Goal: Communication & Community: Answer question/provide support

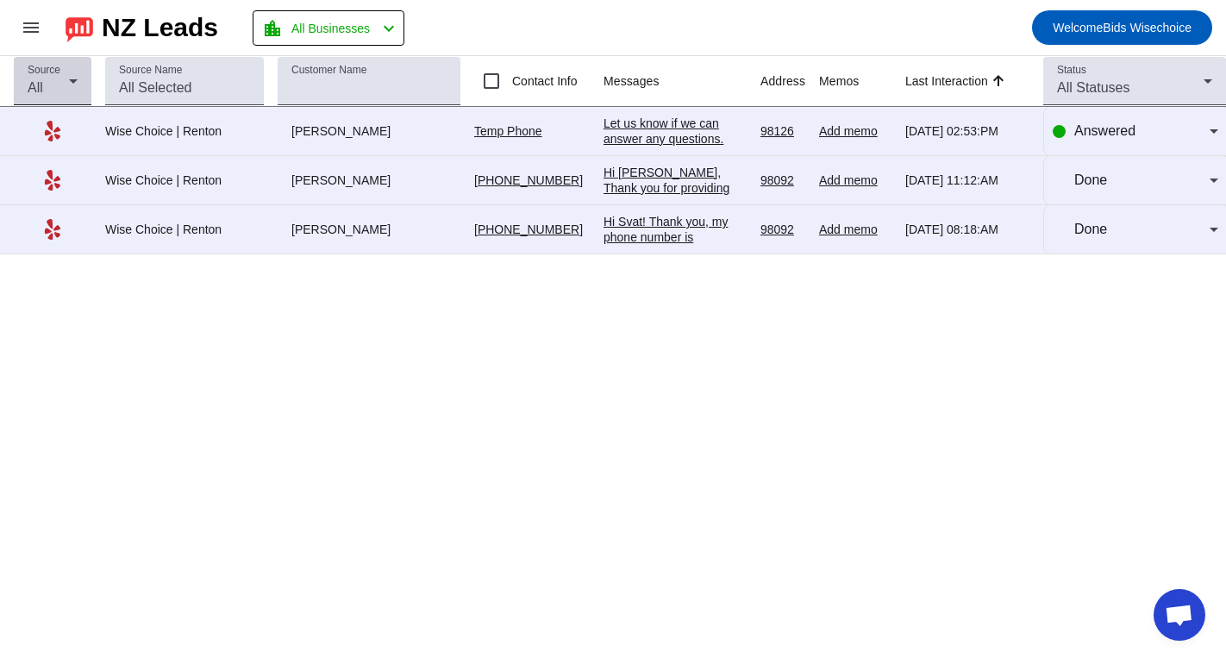
click at [76, 84] on icon at bounding box center [73, 81] width 21 height 21
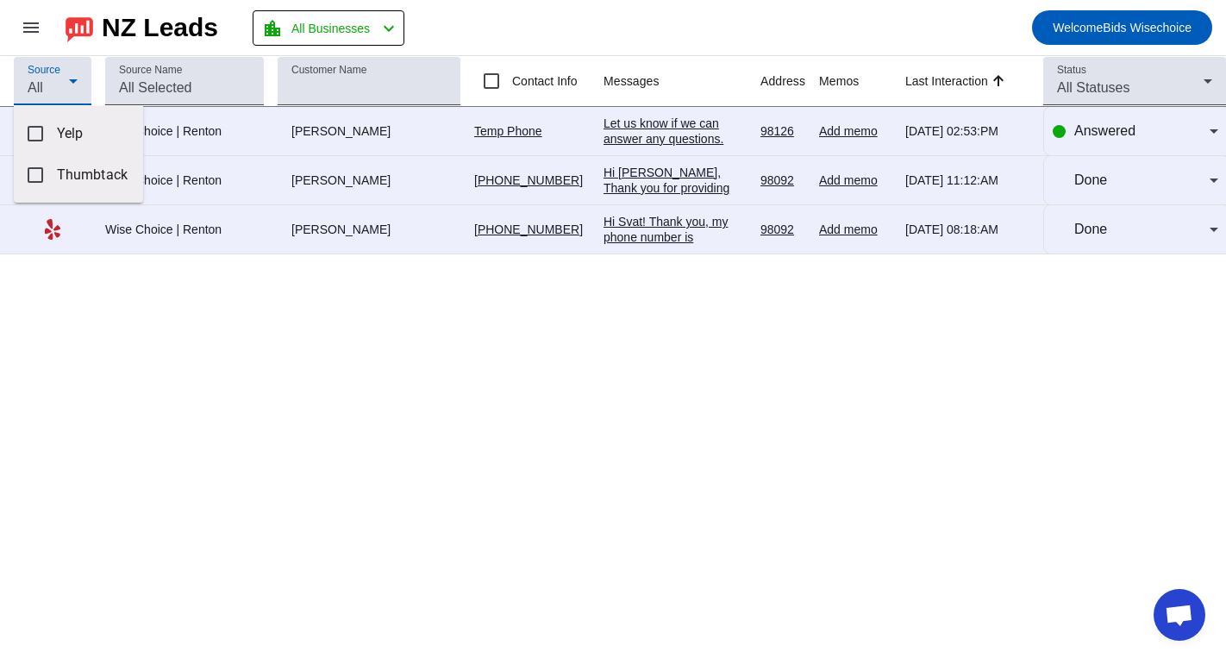
click at [95, 53] on div at bounding box center [613, 329] width 1226 height 658
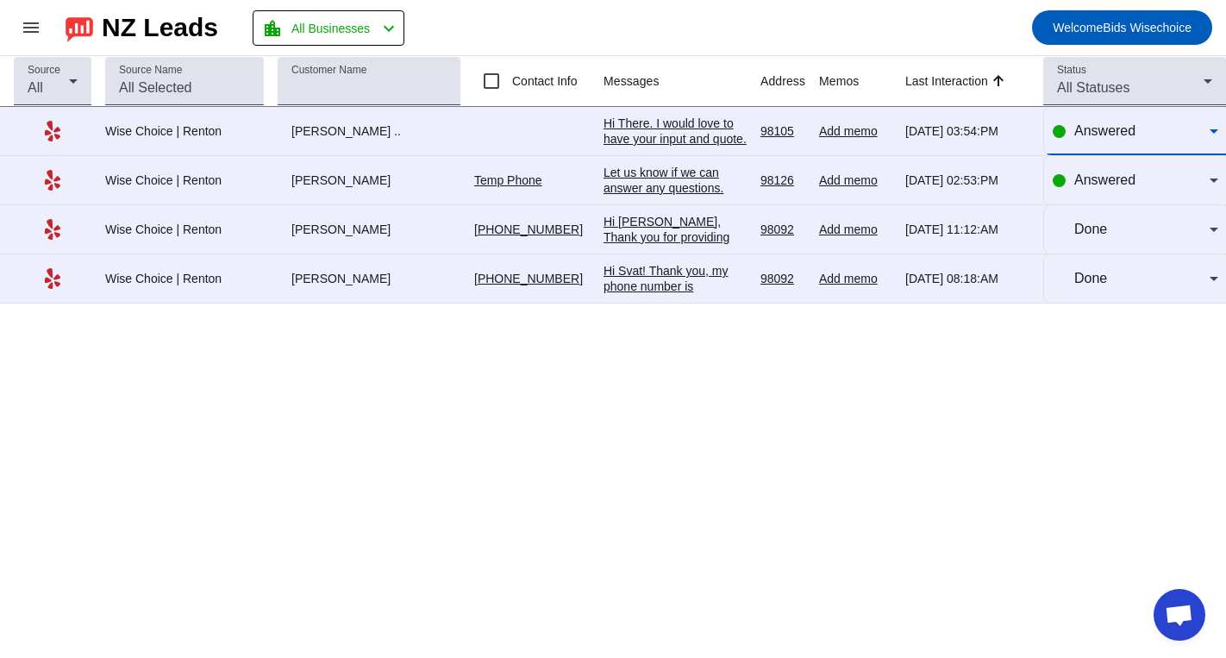
click at [1216, 133] on icon at bounding box center [1213, 131] width 21 height 21
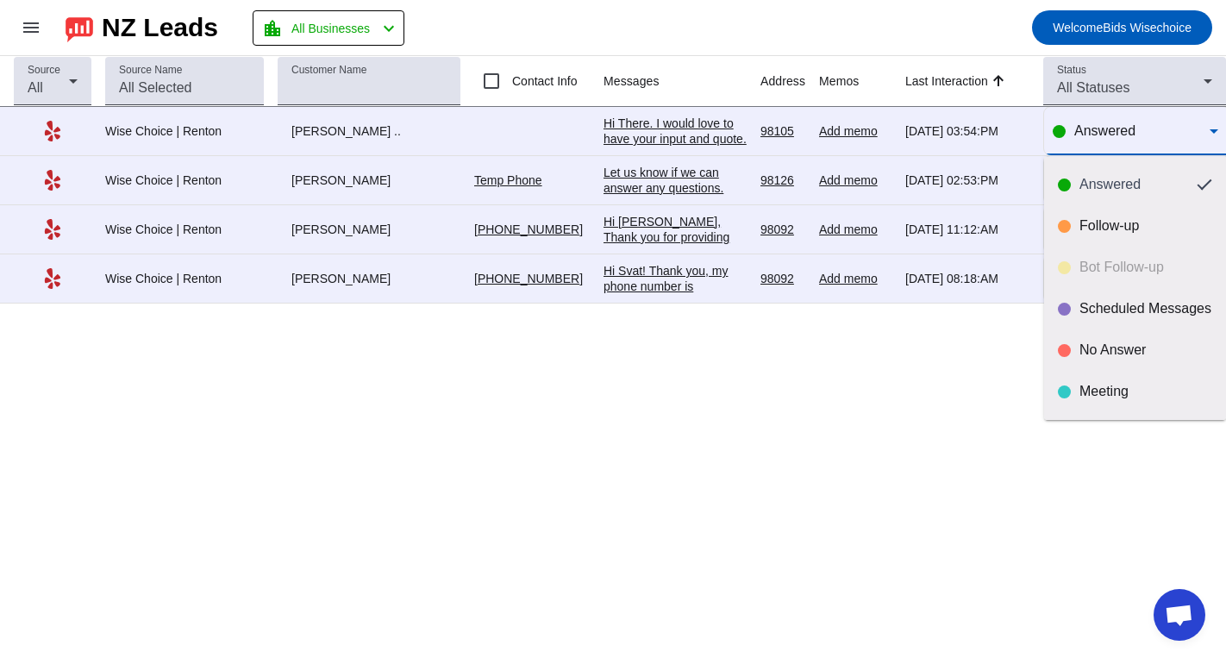
click at [895, 130] on div at bounding box center [613, 329] width 1226 height 658
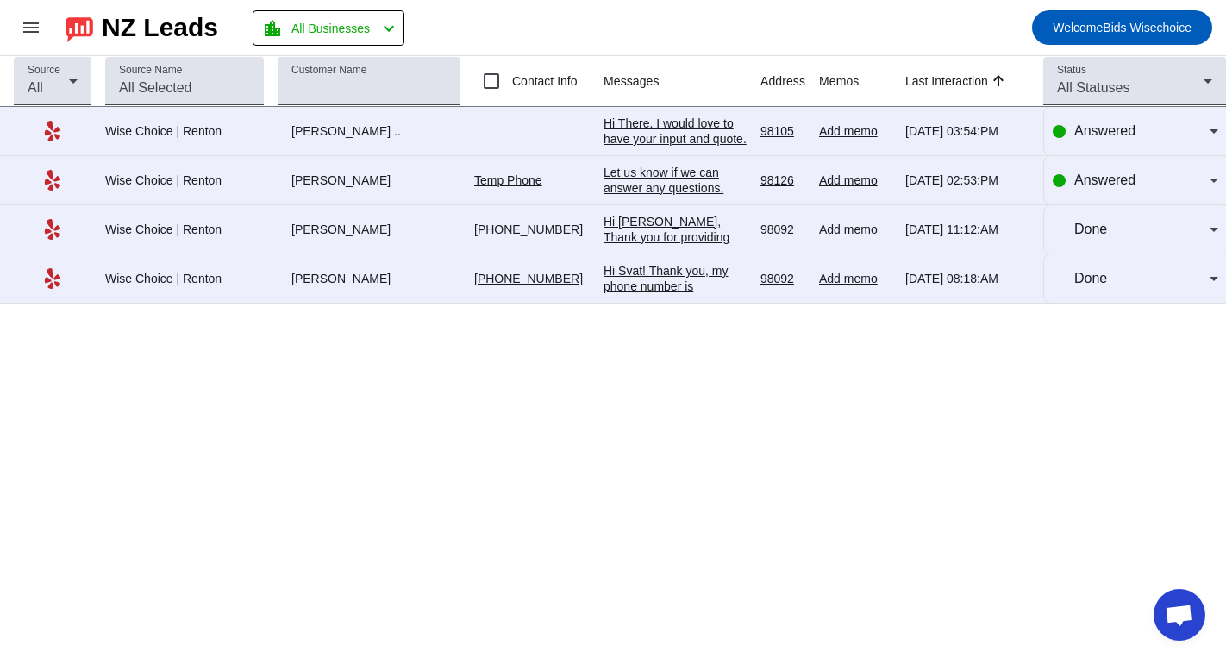
click at [658, 132] on div "Hi There. I would love to have your input and quote. I am a condo though - we h…" at bounding box center [674, 223] width 143 height 217
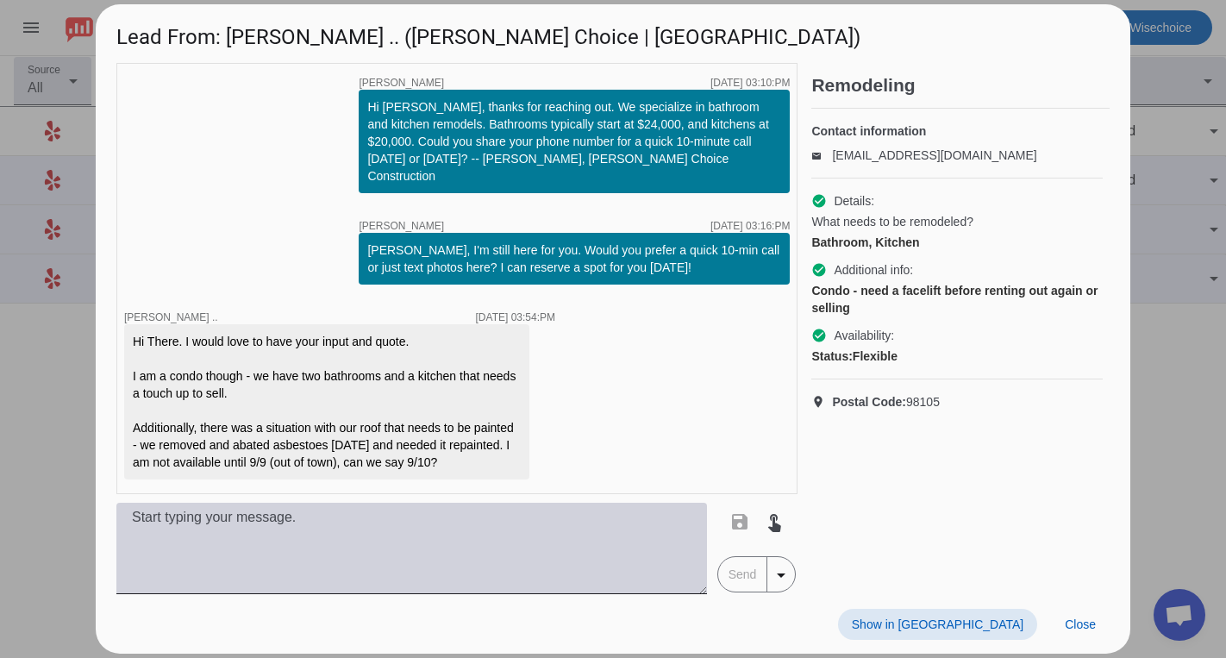
click at [160, 524] on textarea at bounding box center [411, 548] width 590 height 91
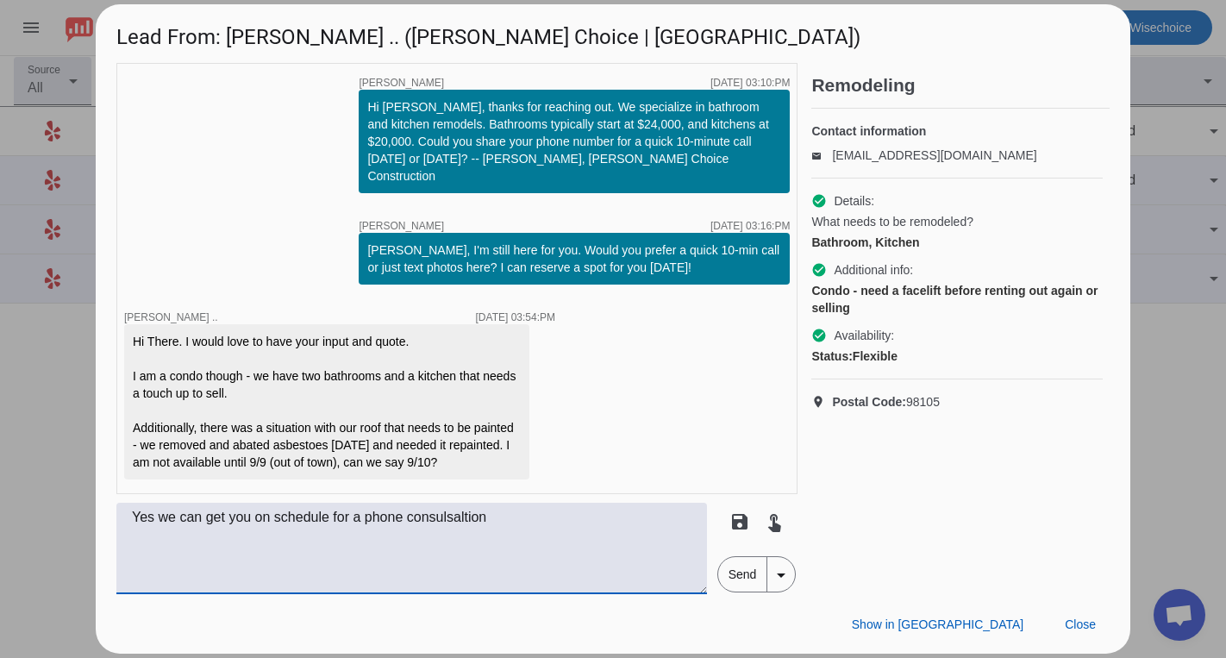
click at [446, 509] on textarea "Yes we can get you on schedule for a phone consulsaltion" at bounding box center [411, 548] width 590 height 91
click at [490, 514] on textarea "Yes we can get you on schedule for a phone consulsaltion" at bounding box center [411, 548] width 590 height 91
type textarea "Yes we can get you on schedule for a phone consultation tomorrow, if that works…"
click at [750, 570] on span "Send" at bounding box center [742, 574] width 49 height 34
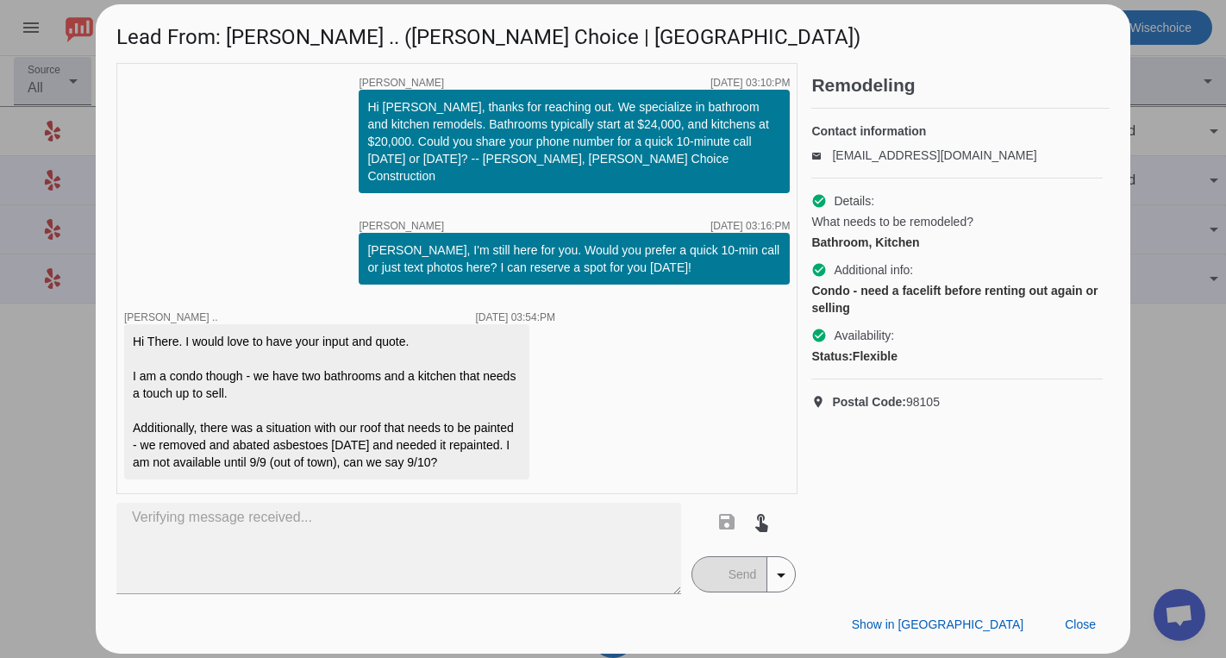
scroll to position [66, 0]
